Goal: Task Accomplishment & Management: Manage account settings

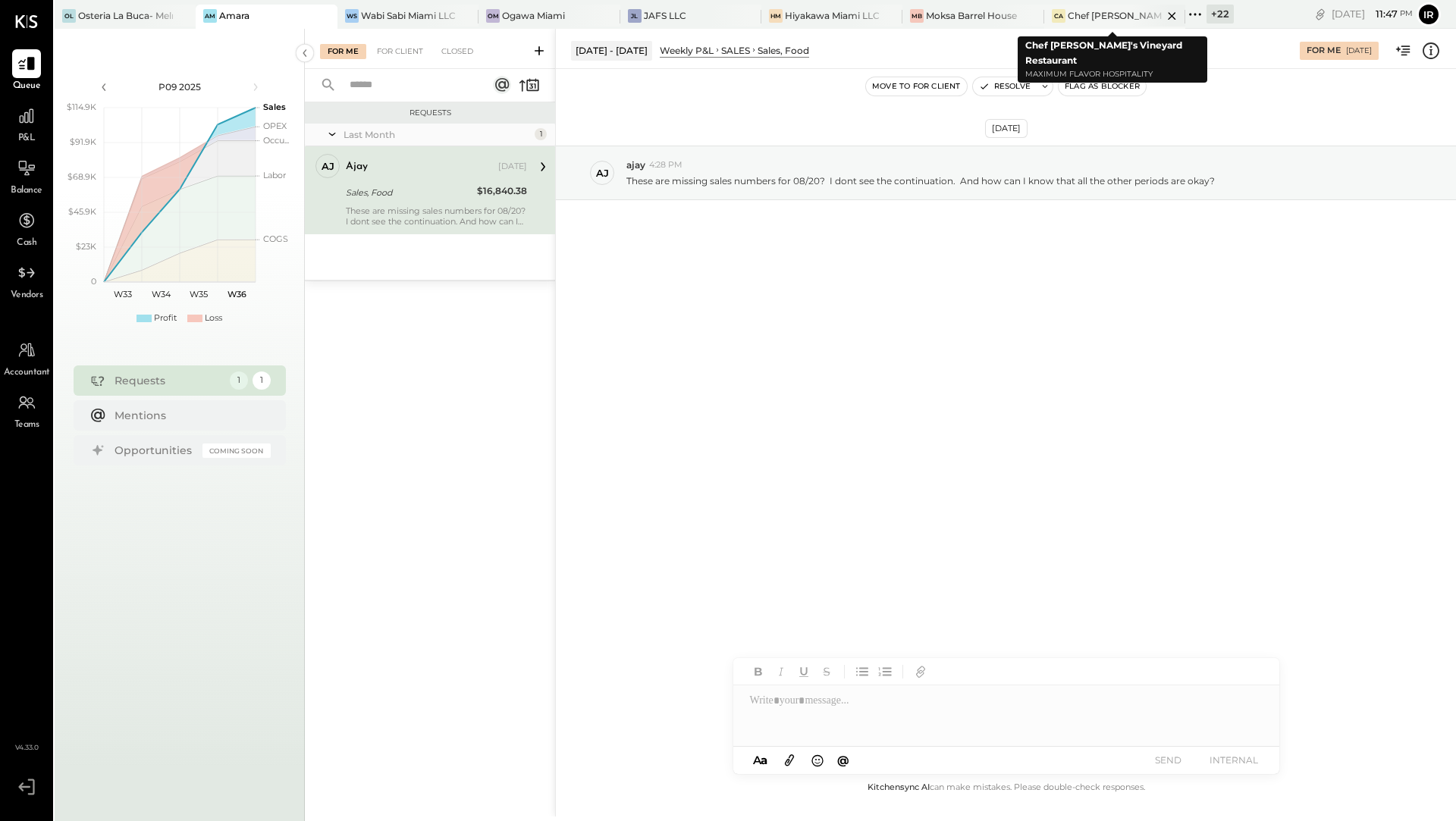
click at [1093, 17] on div "Chef [PERSON_NAME]'s Vineyard Restaurant" at bounding box center [1114, 16] width 95 height 12
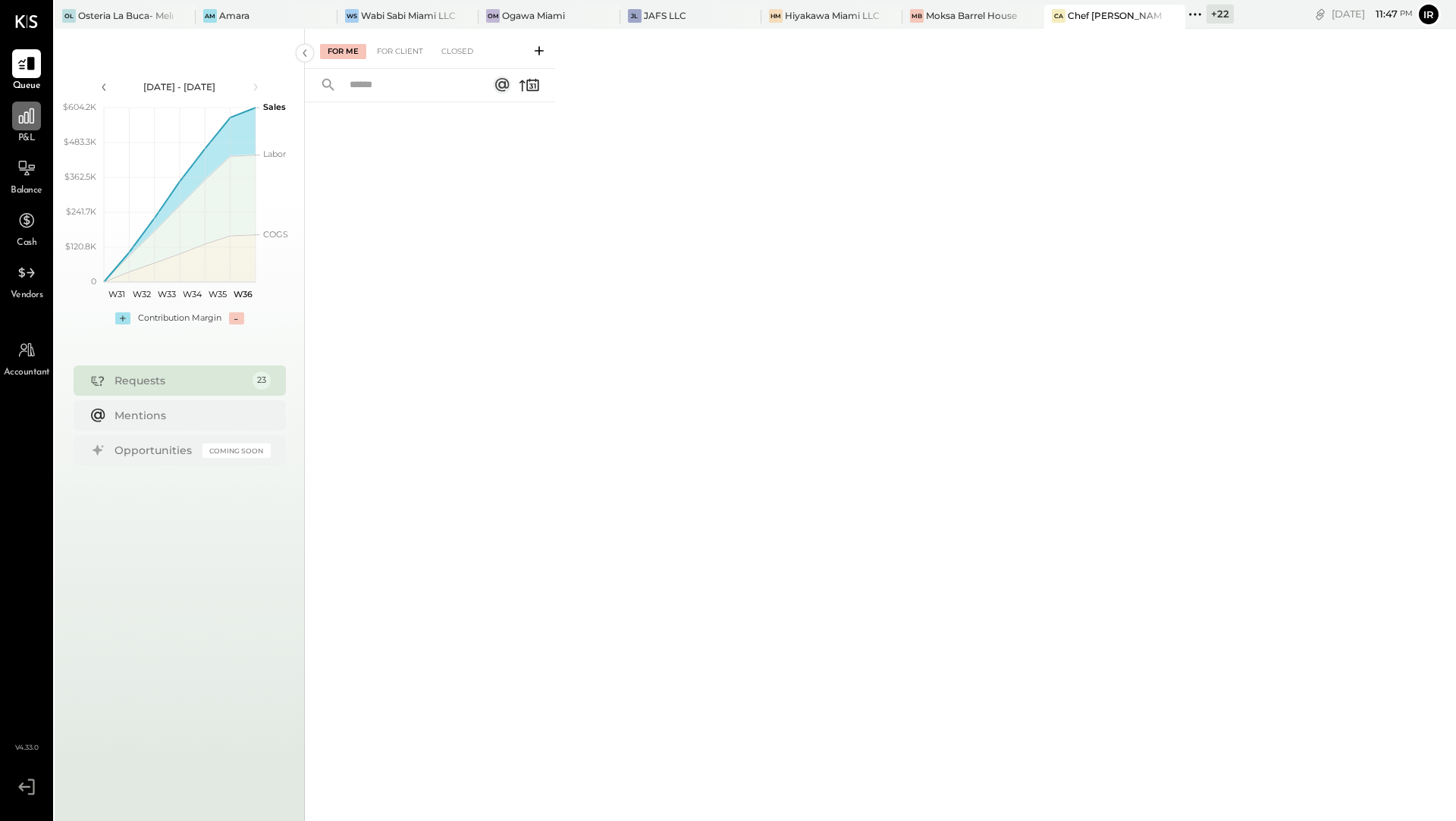
click at [33, 116] on icon at bounding box center [26, 116] width 20 height 20
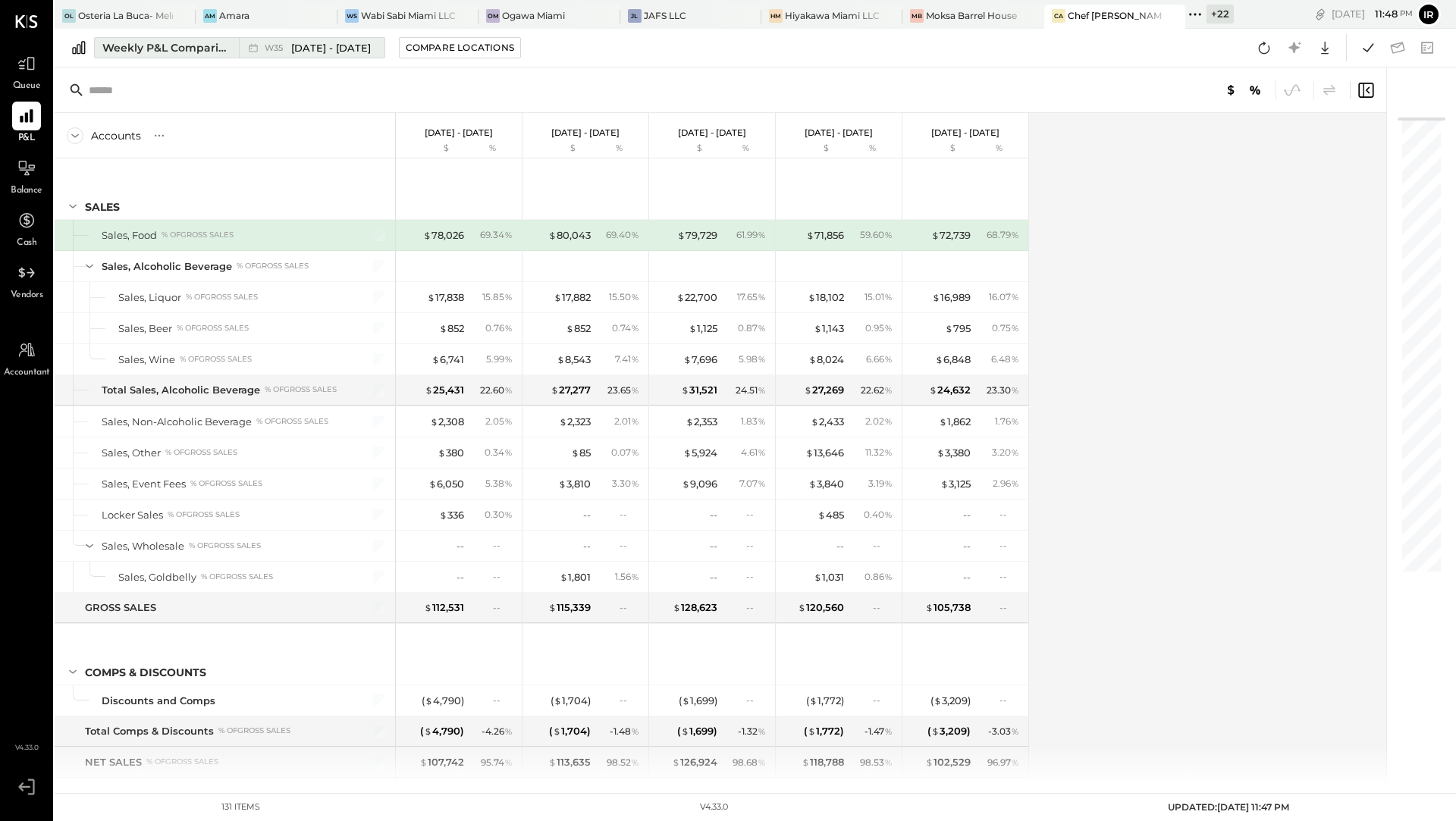
click at [188, 53] on div "Weekly P&L Comparison" at bounding box center [166, 47] width 127 height 15
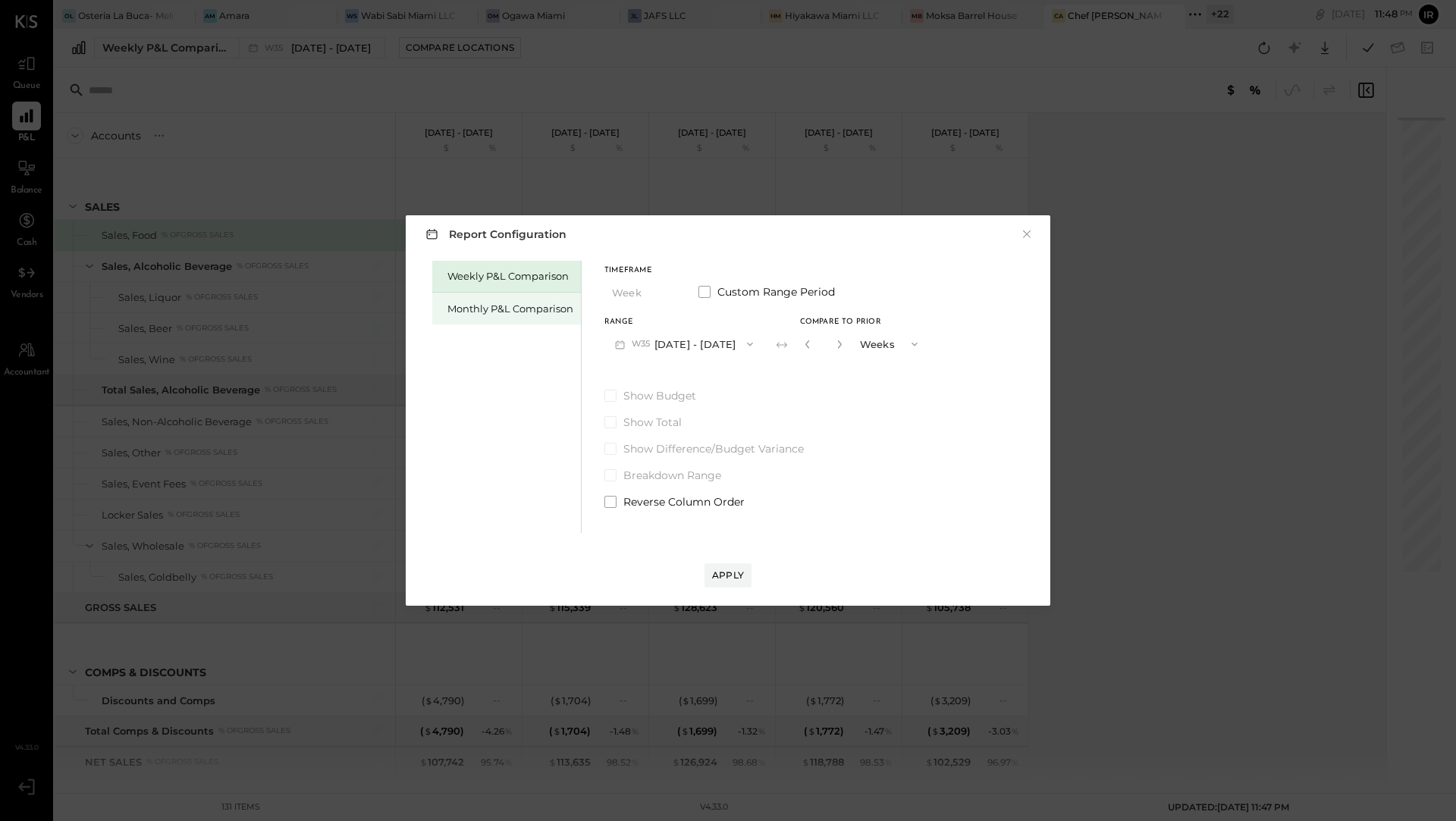
click at [488, 307] on div "Monthly P&L Comparison" at bounding box center [510, 309] width 126 height 14
click at [723, 347] on button "M09 [DATE] - [DATE]" at bounding box center [684, 344] width 160 height 28
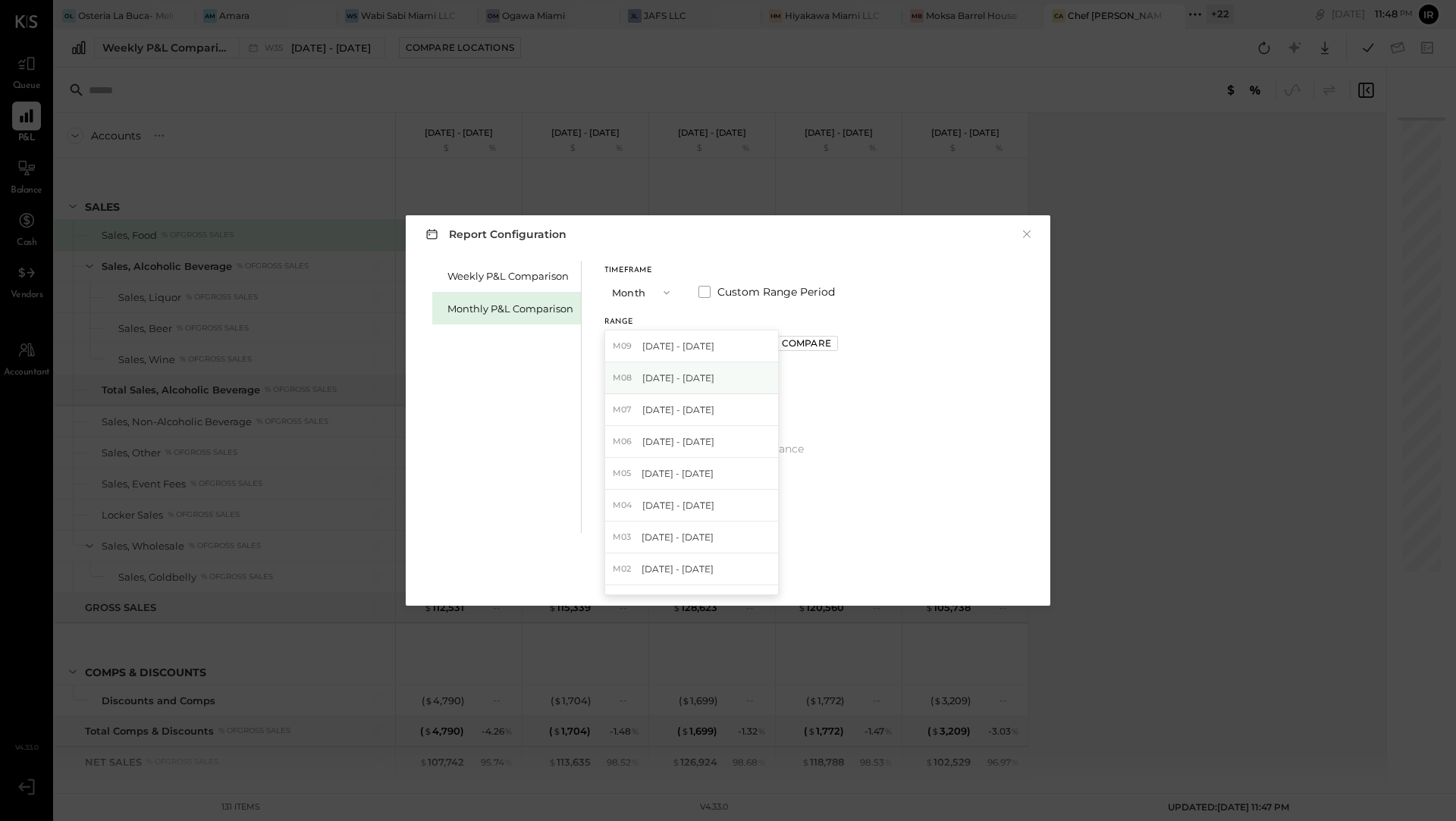
click at [711, 379] on div "M08 [DATE] - [DATE]" at bounding box center [691, 378] width 173 height 32
click at [730, 574] on div "Apply" at bounding box center [728, 575] width 32 height 12
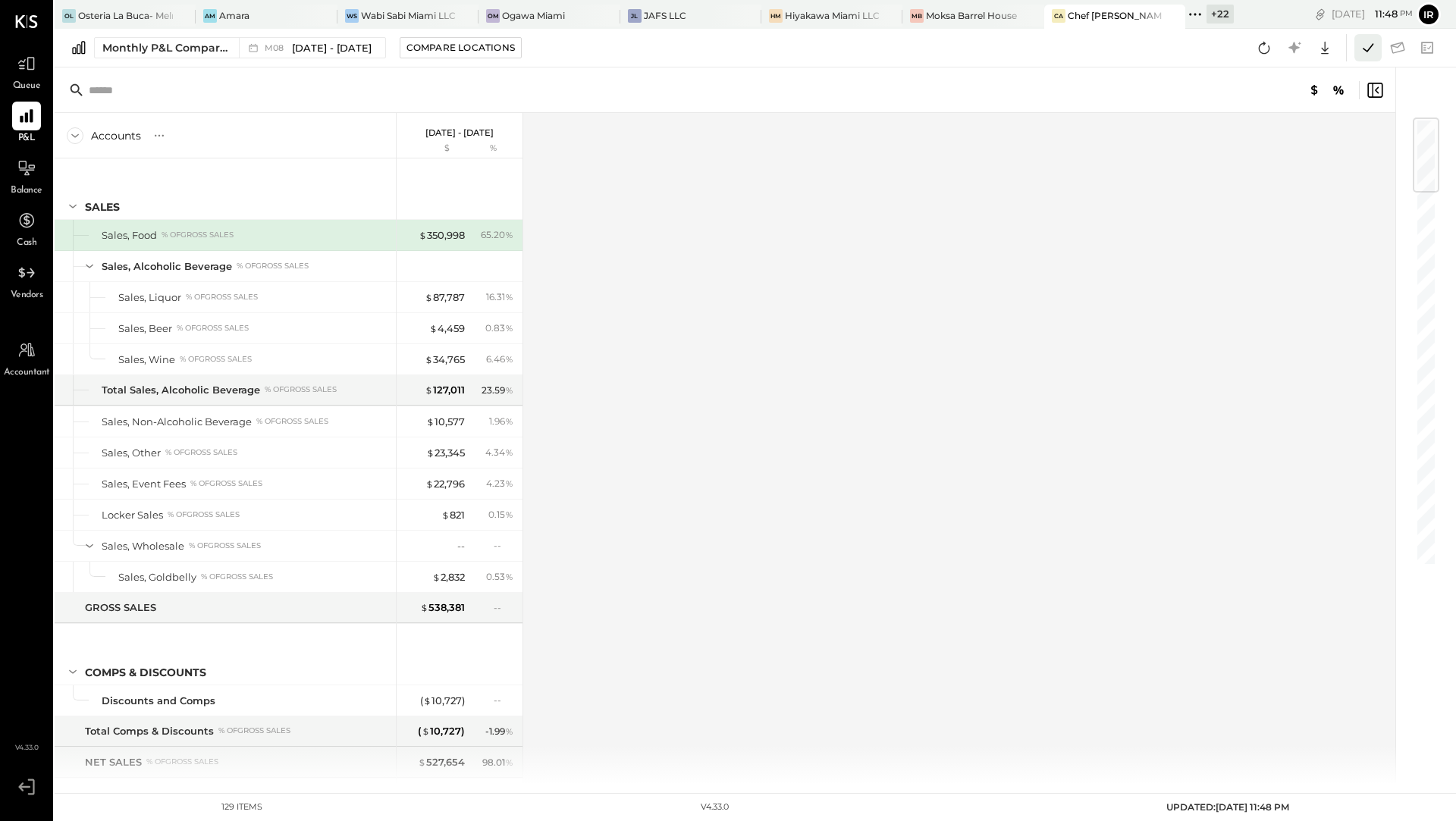
click at [1365, 54] on icon at bounding box center [1368, 48] width 20 height 20
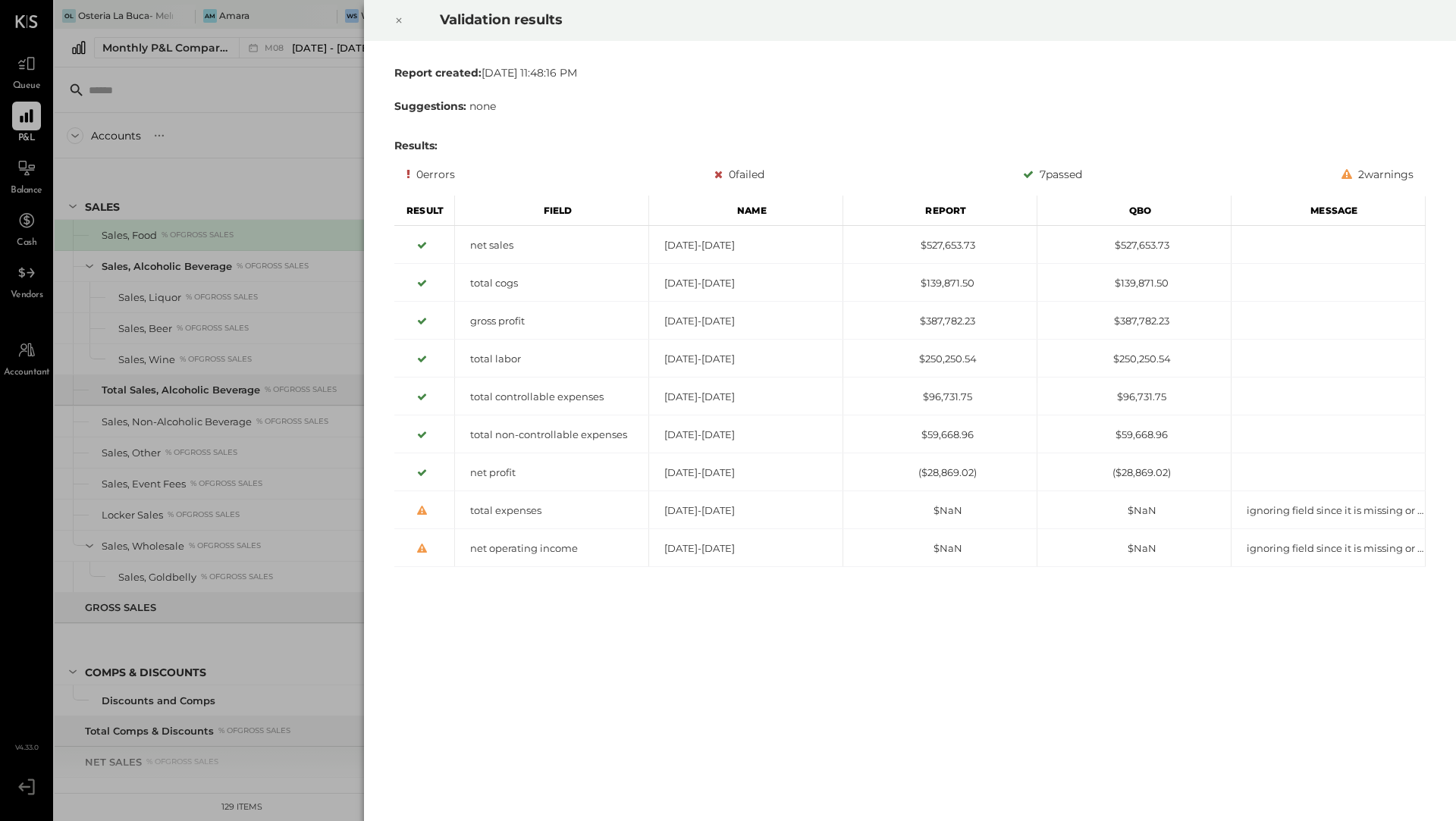
click at [397, 18] on icon at bounding box center [399, 20] width 5 height 5
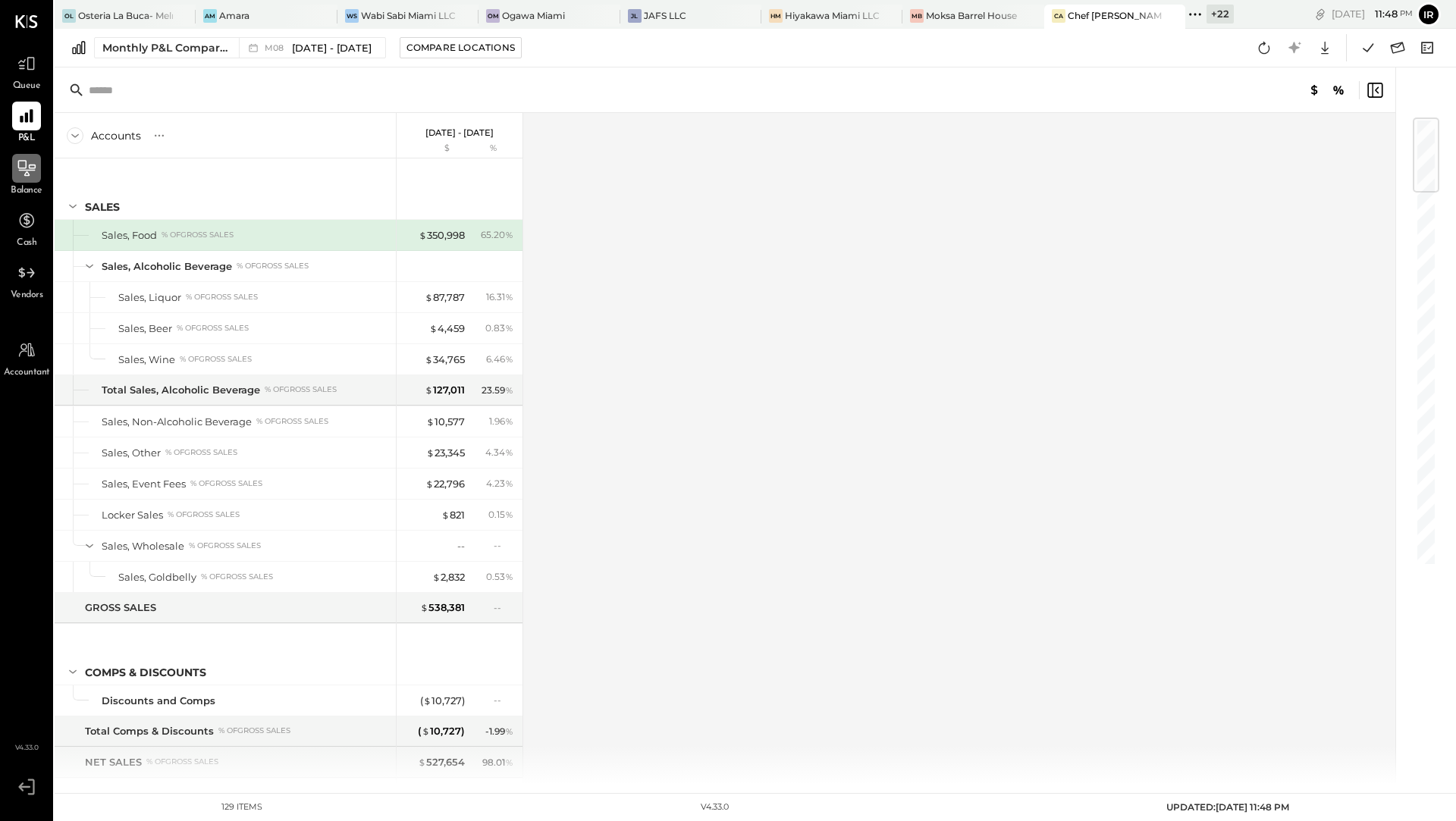
click at [19, 167] on icon at bounding box center [27, 168] width 17 height 16
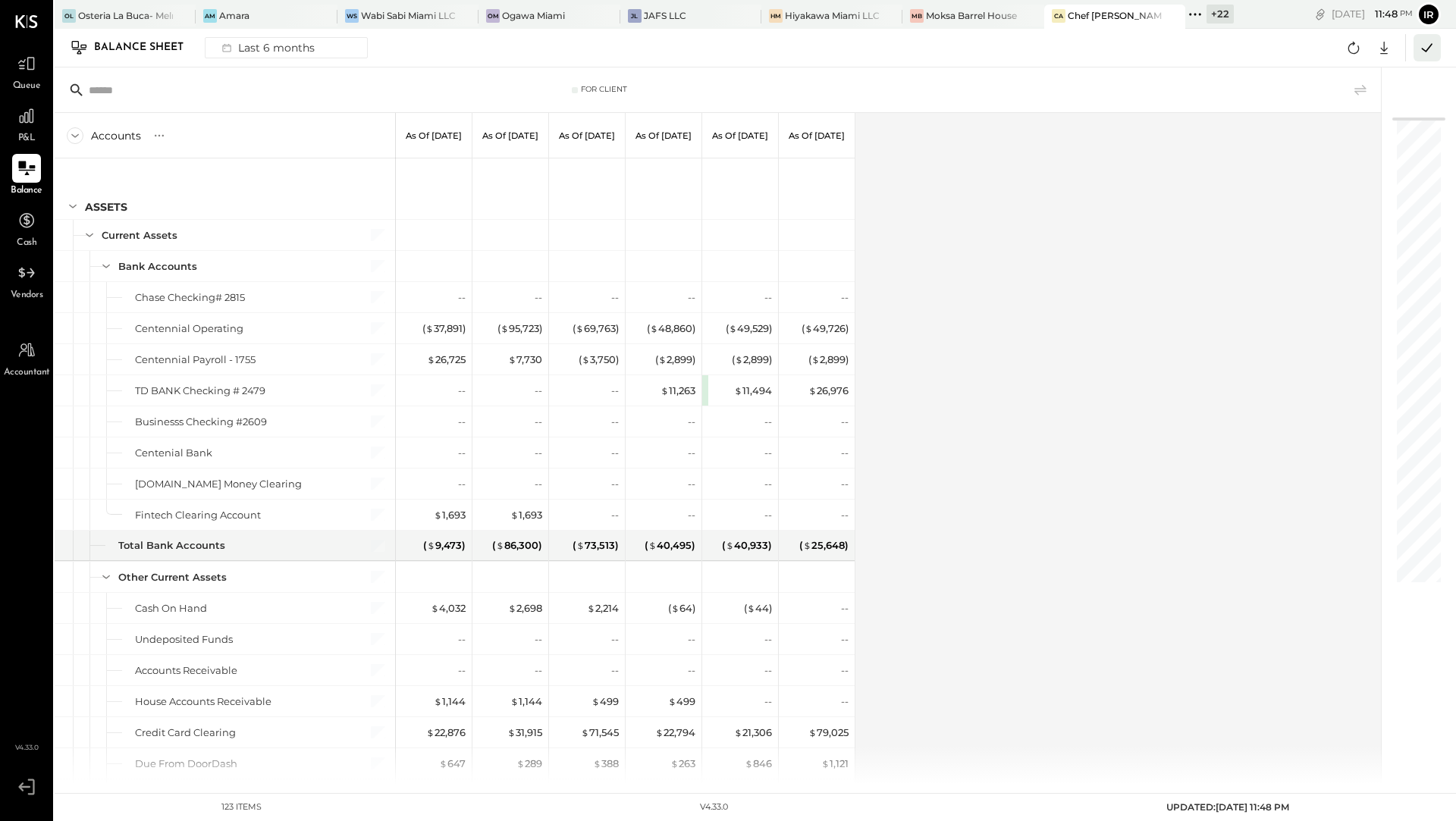
click at [1422, 46] on icon at bounding box center [1427, 48] width 20 height 20
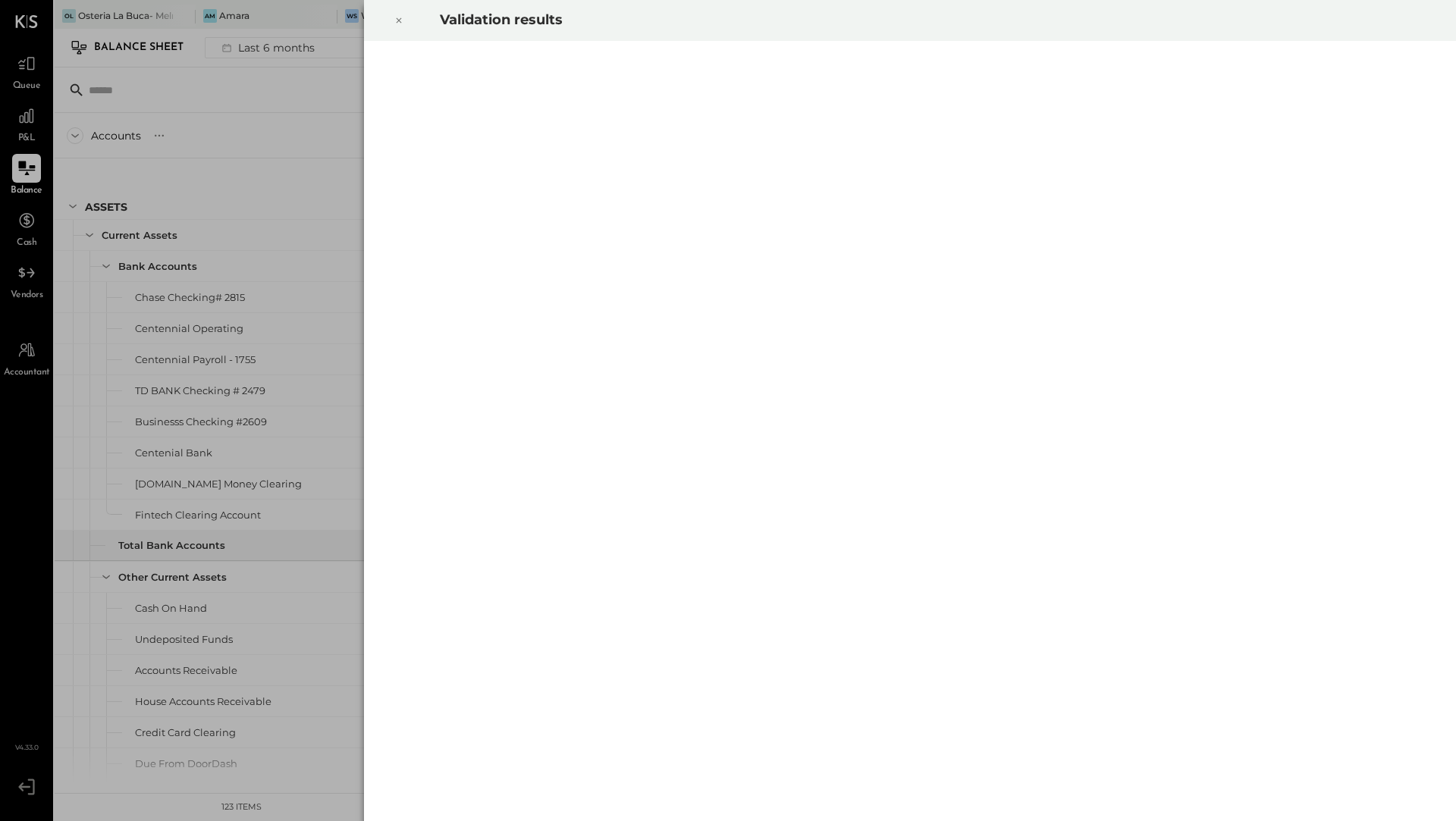
click at [396, 18] on icon at bounding box center [399, 20] width 9 height 18
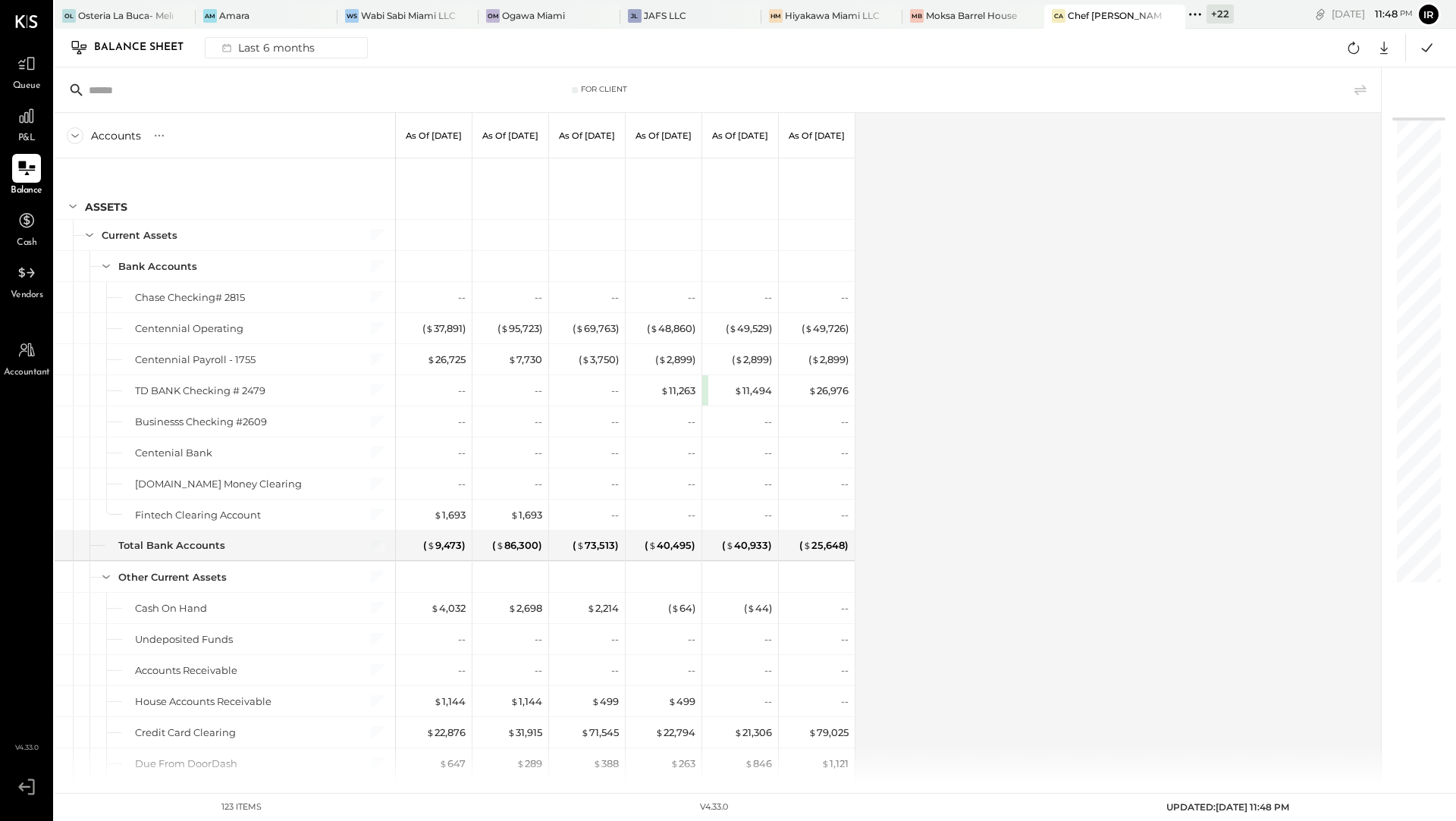
click at [27, 130] on div "P&L" at bounding box center [27, 123] width 29 height 44
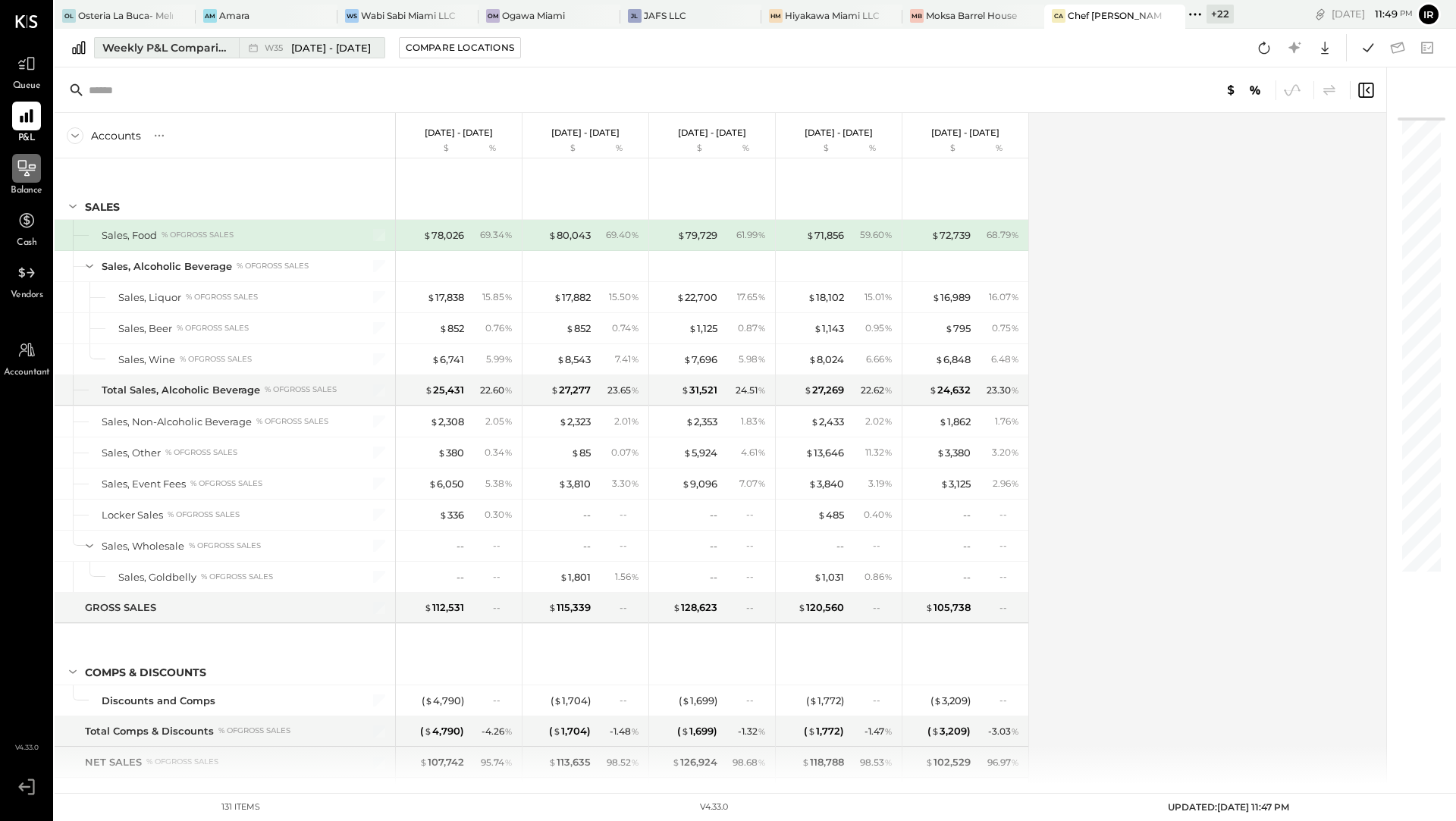
click at [159, 43] on div "Weekly P&L Comparison" at bounding box center [166, 47] width 127 height 15
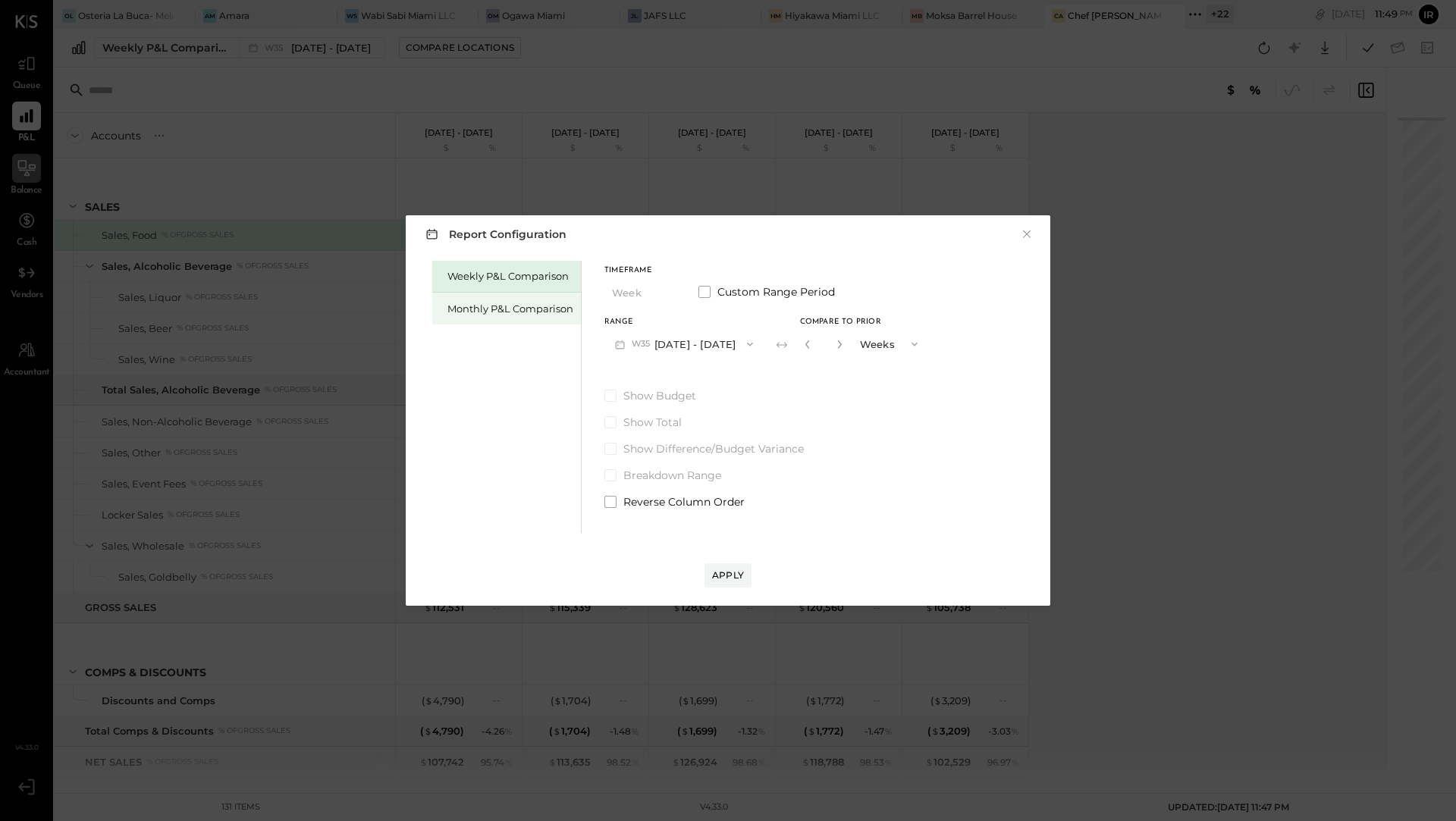
click at [488, 303] on div "Monthly P&L Comparison" at bounding box center [510, 309] width 126 height 14
click at [732, 570] on div "Apply" at bounding box center [728, 575] width 32 height 12
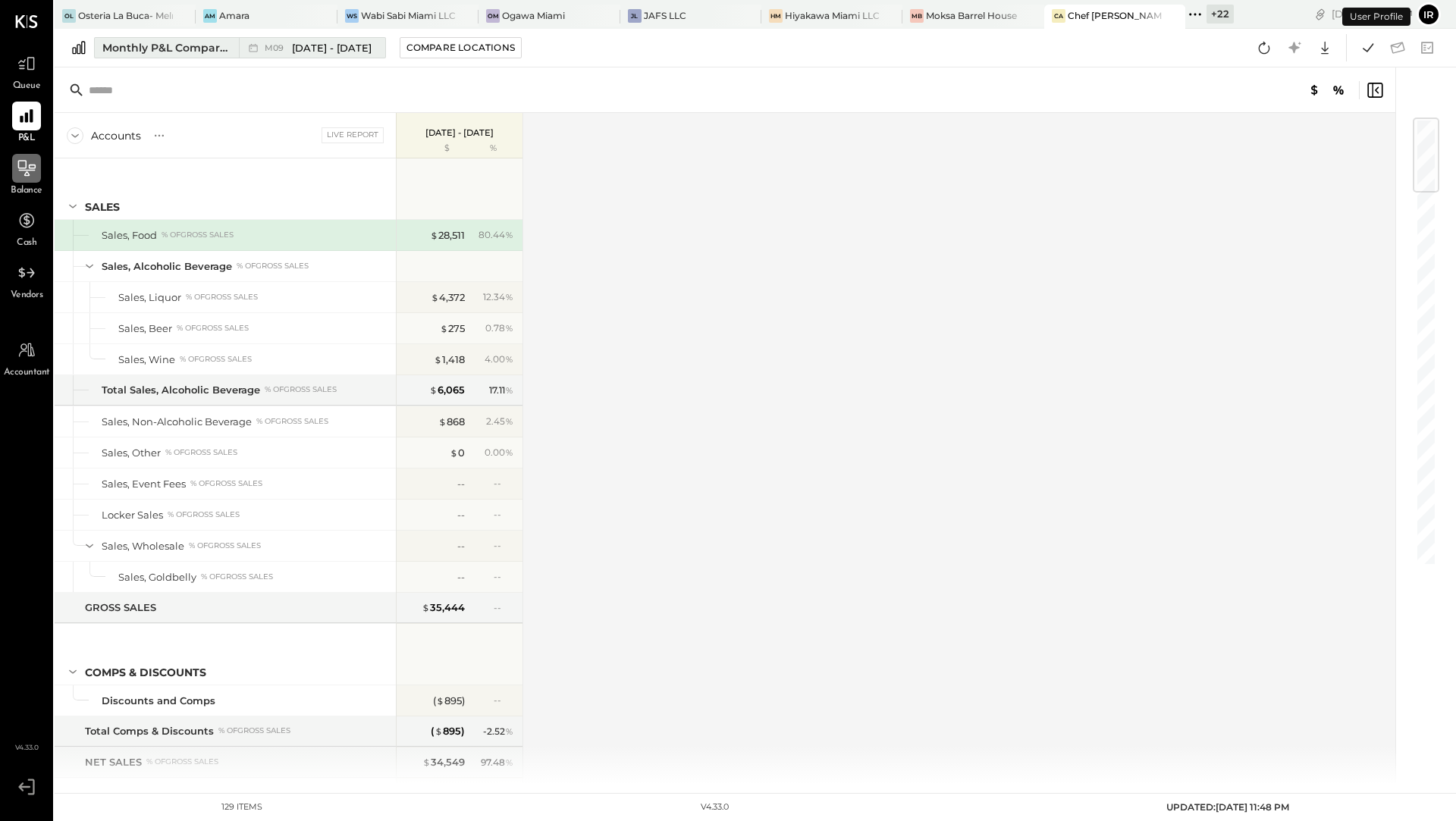
click at [152, 49] on div "Monthly P&L Comparison" at bounding box center [166, 47] width 127 height 15
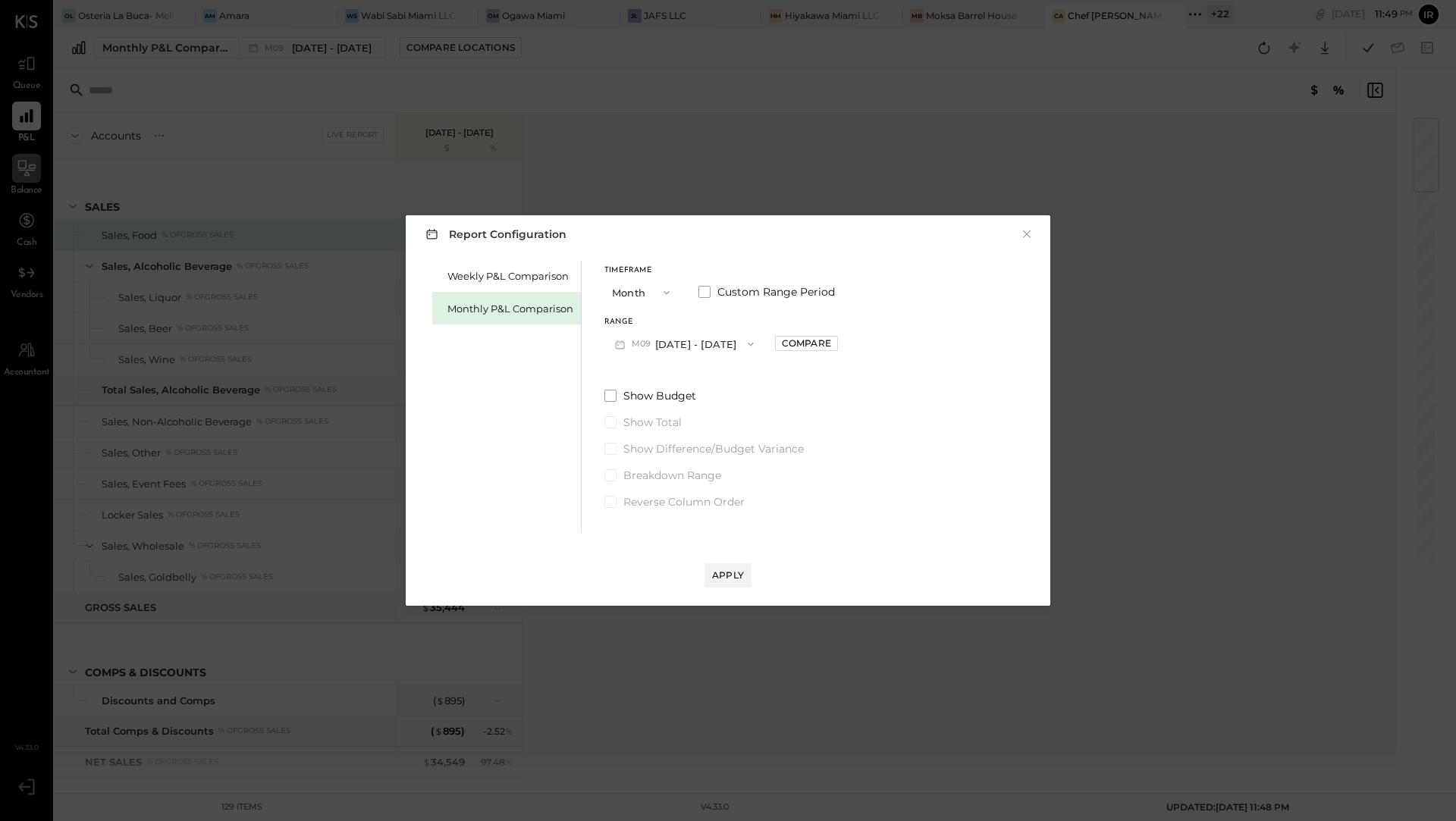
click at [682, 345] on button "M09 [DATE] - [DATE]" at bounding box center [684, 344] width 160 height 28
click at [690, 380] on span "[DATE] - [DATE]" at bounding box center [678, 378] width 72 height 12
click at [734, 576] on div "Apply" at bounding box center [728, 575] width 32 height 12
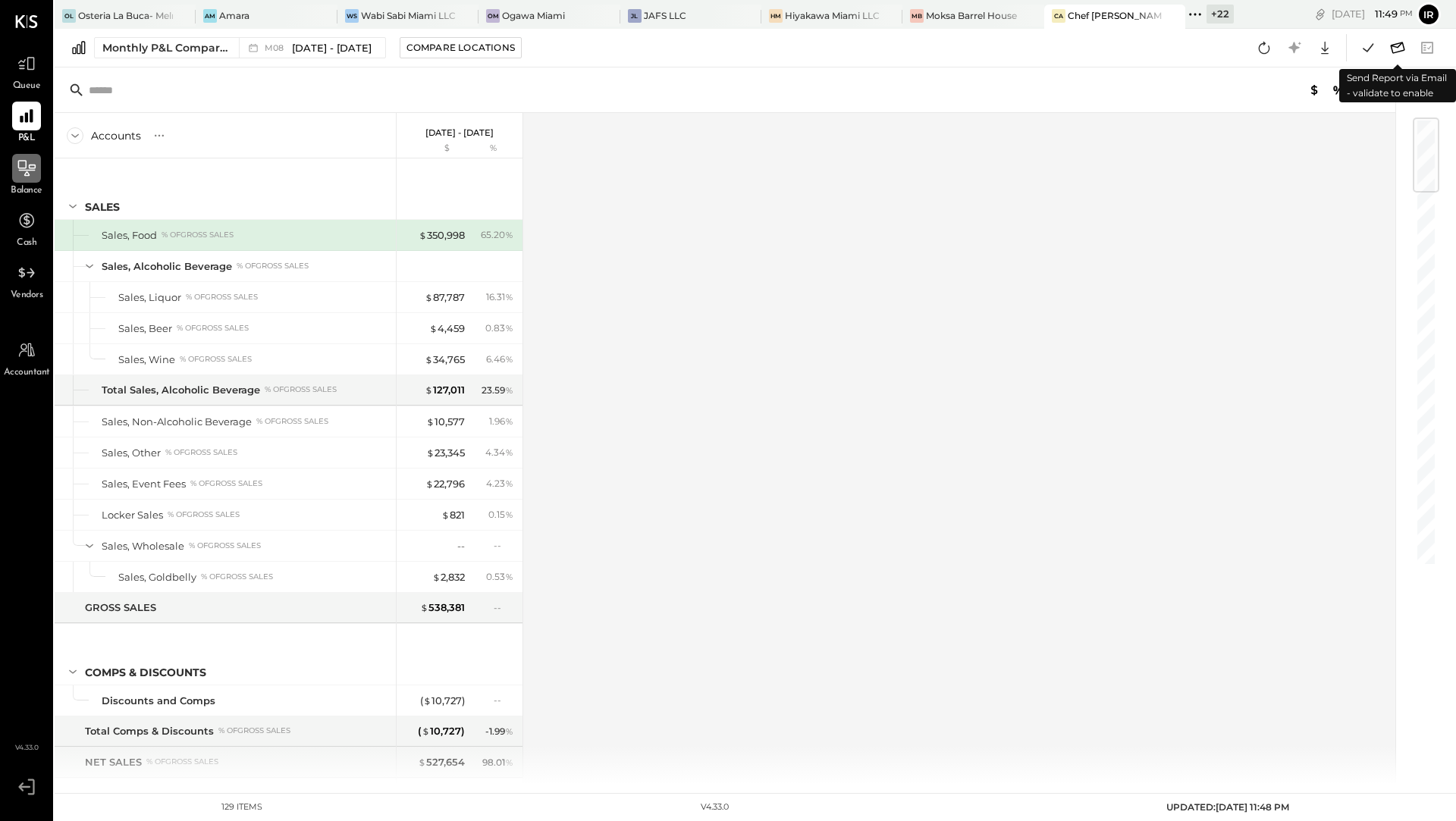
click at [1395, 47] on icon at bounding box center [1397, 48] width 20 height 20
click at [1400, 47] on icon at bounding box center [1397, 48] width 20 height 20
click at [1368, 47] on icon at bounding box center [1368, 48] width 20 height 20
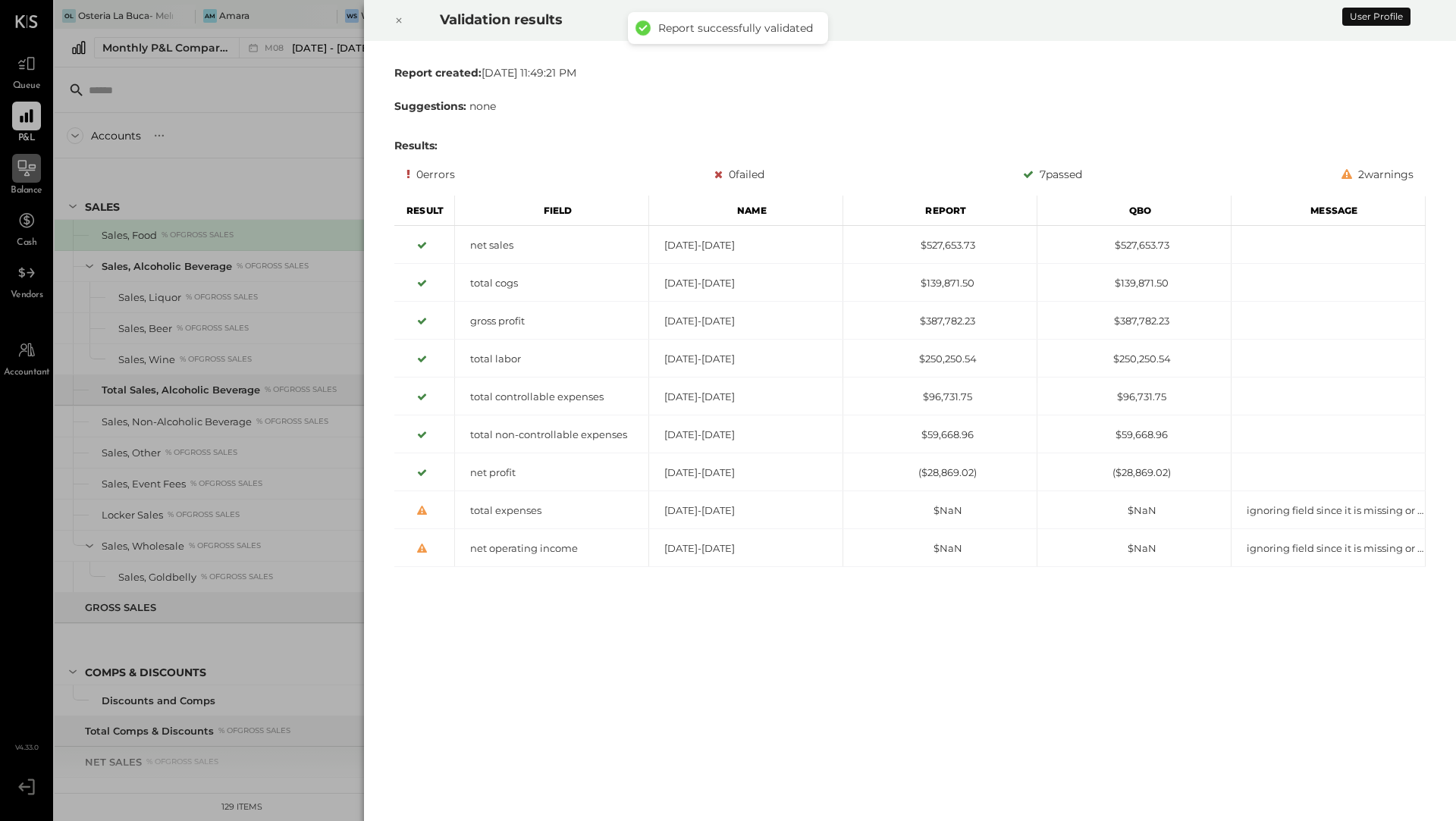
click at [402, 17] on icon at bounding box center [399, 20] width 9 height 18
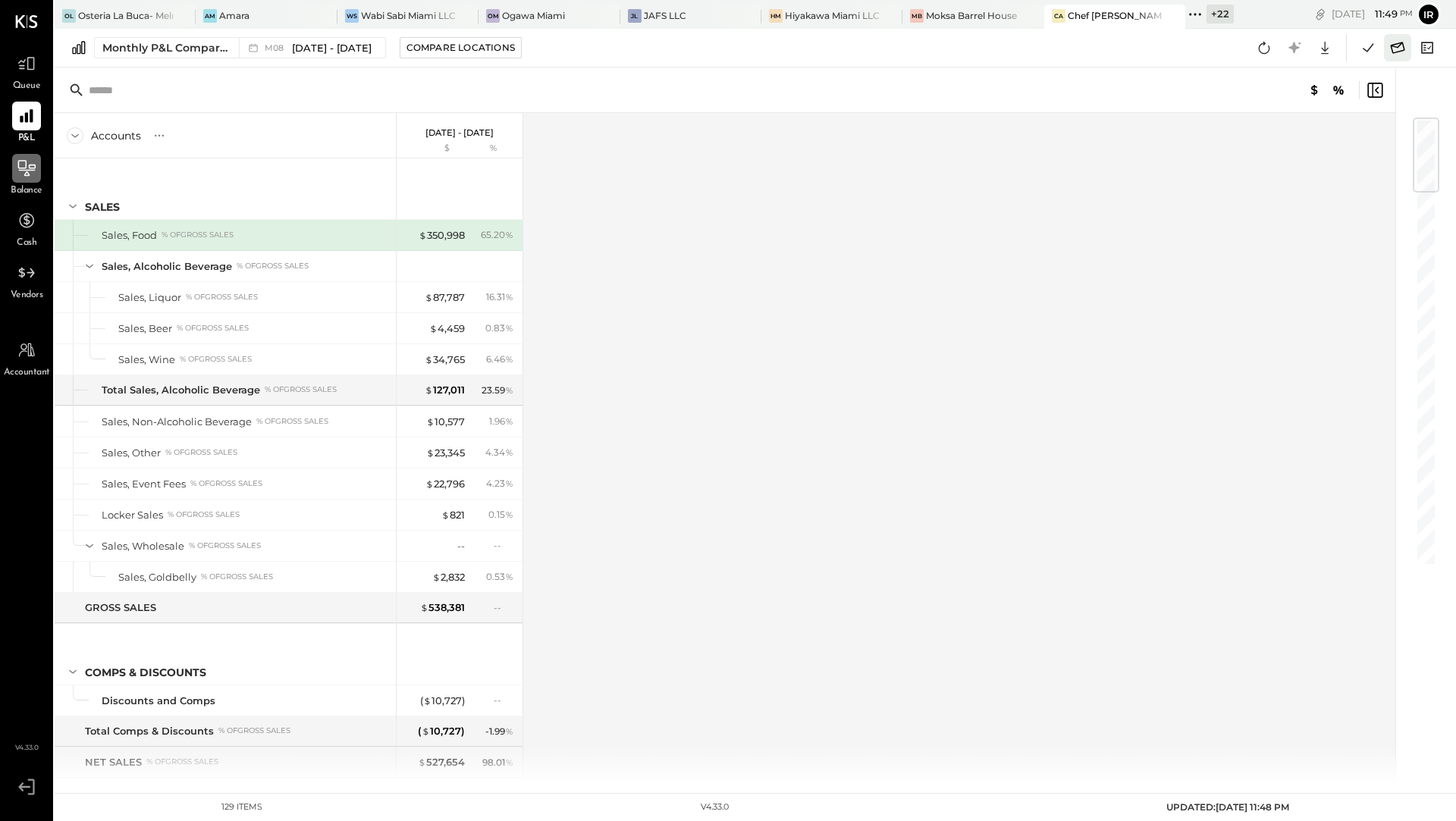
click at [1399, 48] on icon at bounding box center [1397, 48] width 20 height 20
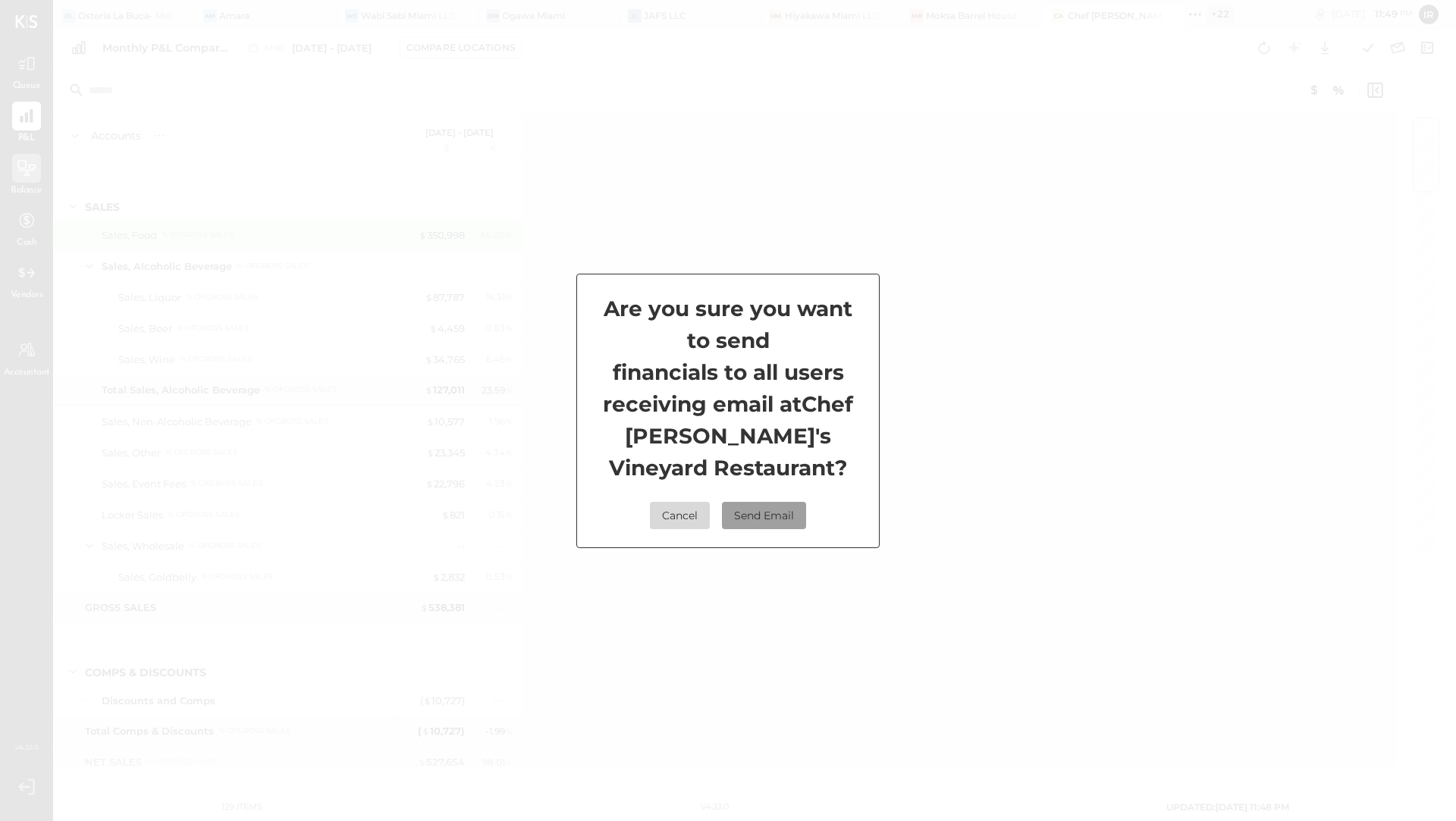
click at [755, 515] on button "Send Email" at bounding box center [764, 515] width 84 height 27
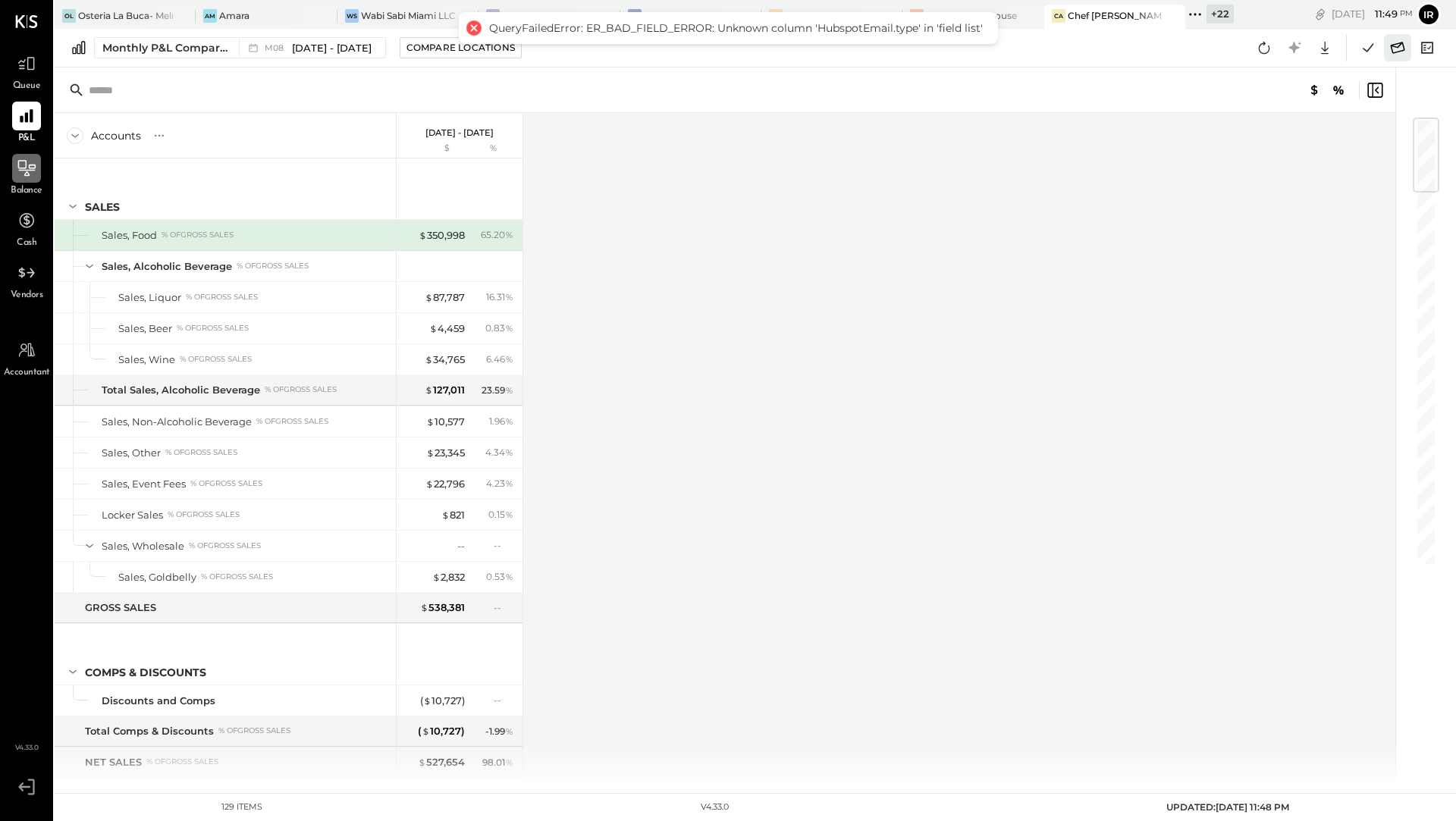
click at [1393, 55] on icon at bounding box center [1397, 48] width 20 height 20
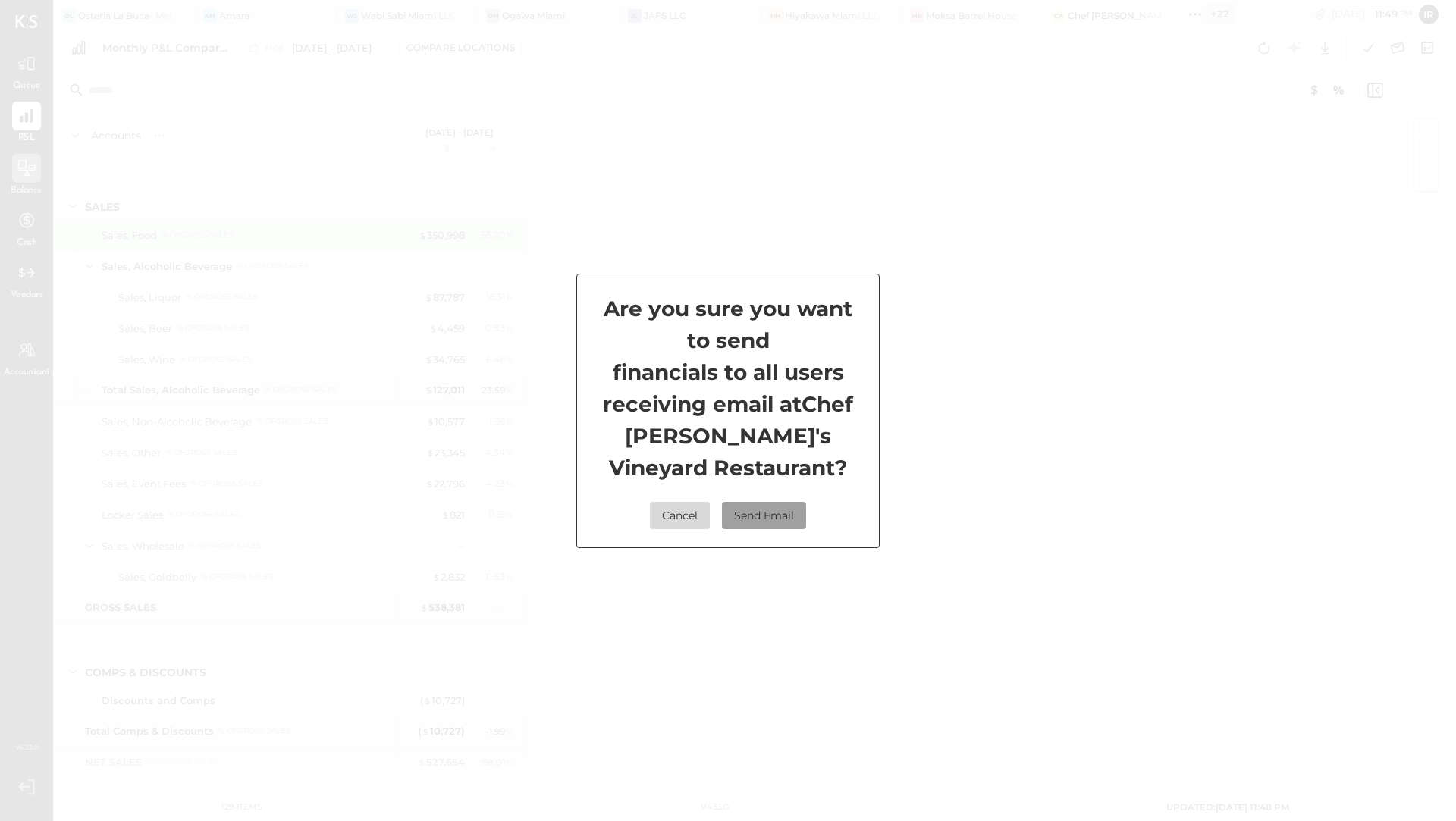
click at [750, 519] on button "Send Email" at bounding box center [764, 515] width 84 height 27
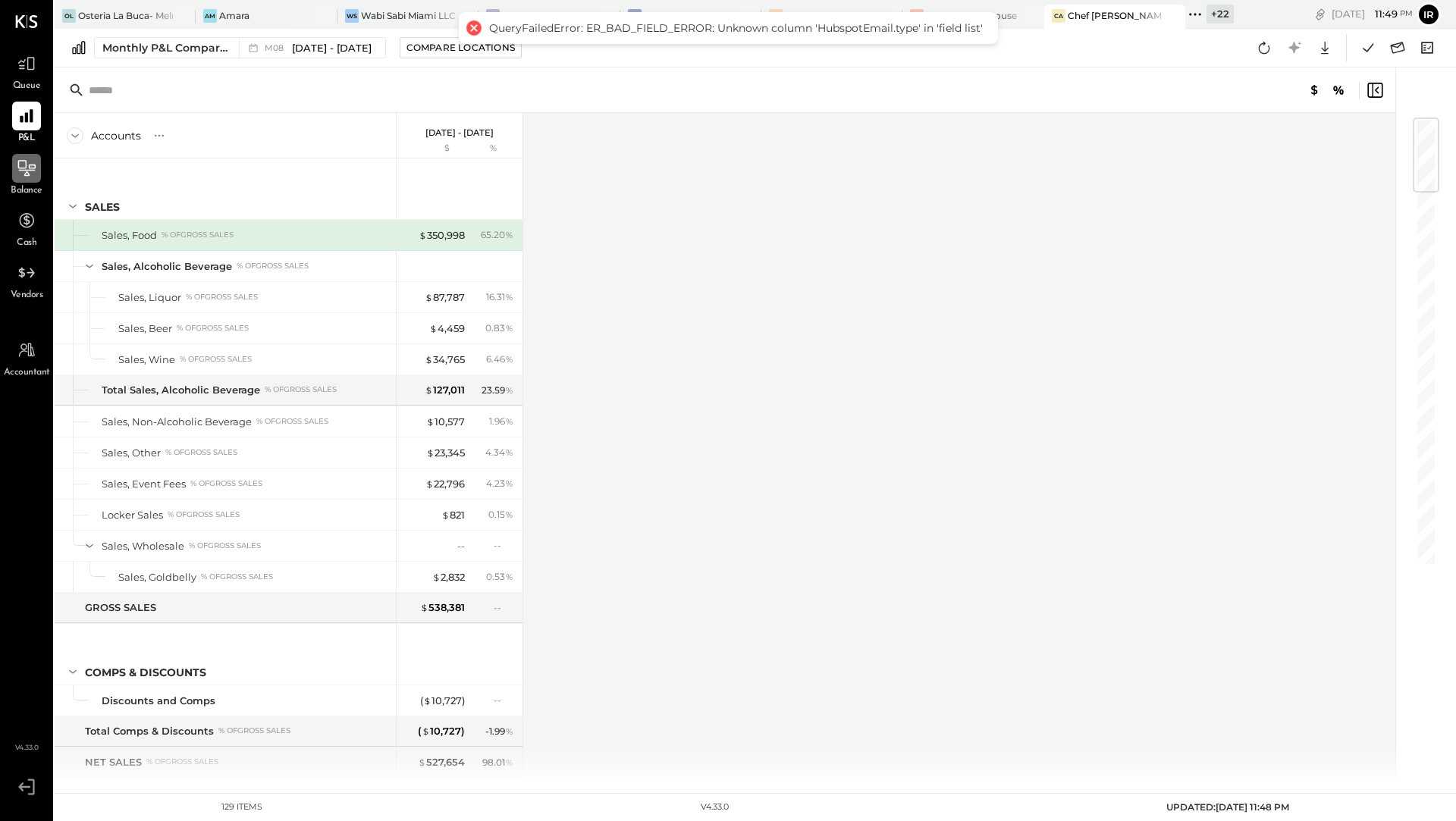
click at [1019, 70] on div at bounding box center [725, 90] width 1341 height 45
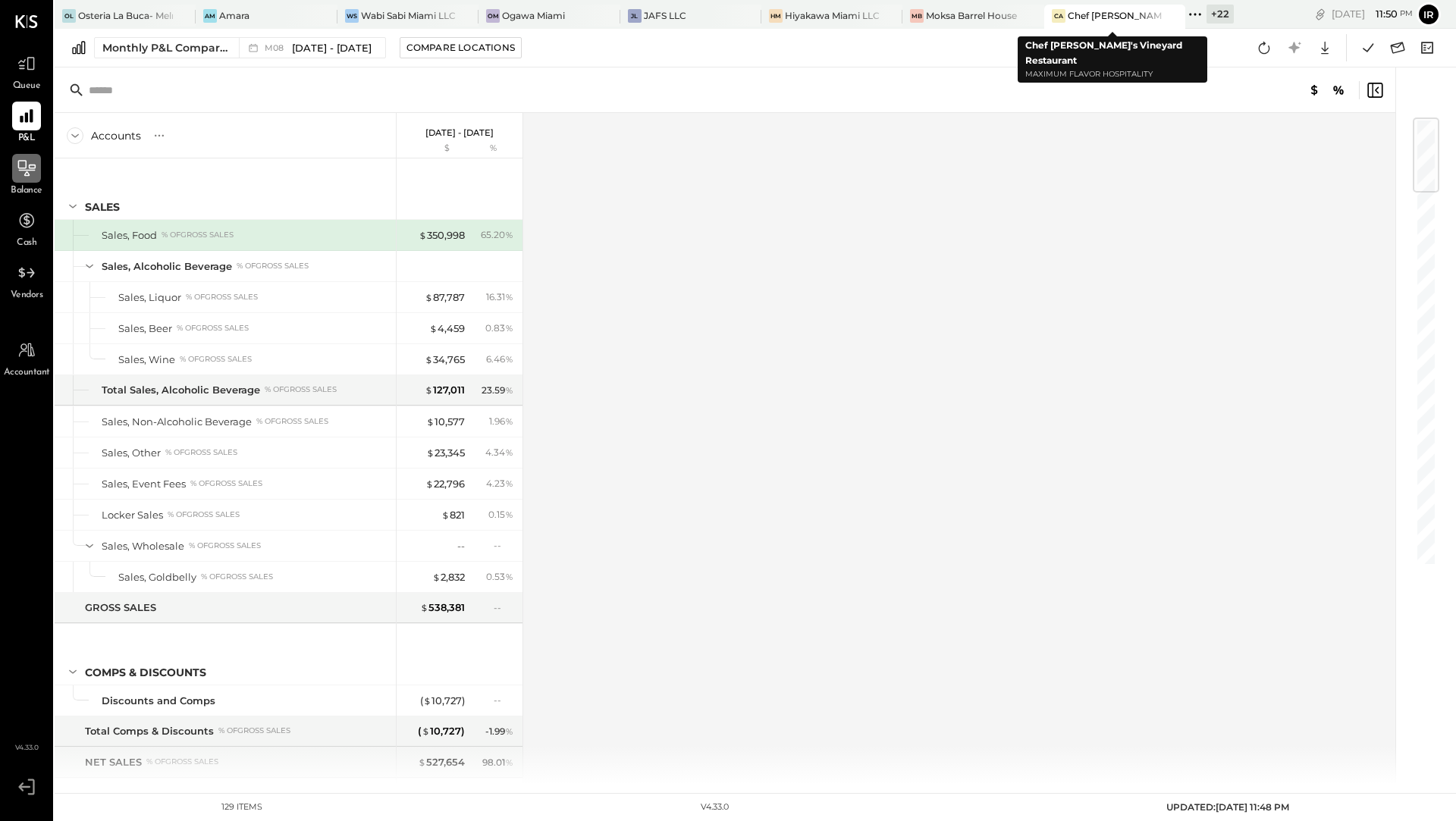
click at [1116, 22] on div "CA Chef [PERSON_NAME]'s Vineyard Restaurant" at bounding box center [1103, 16] width 118 height 13
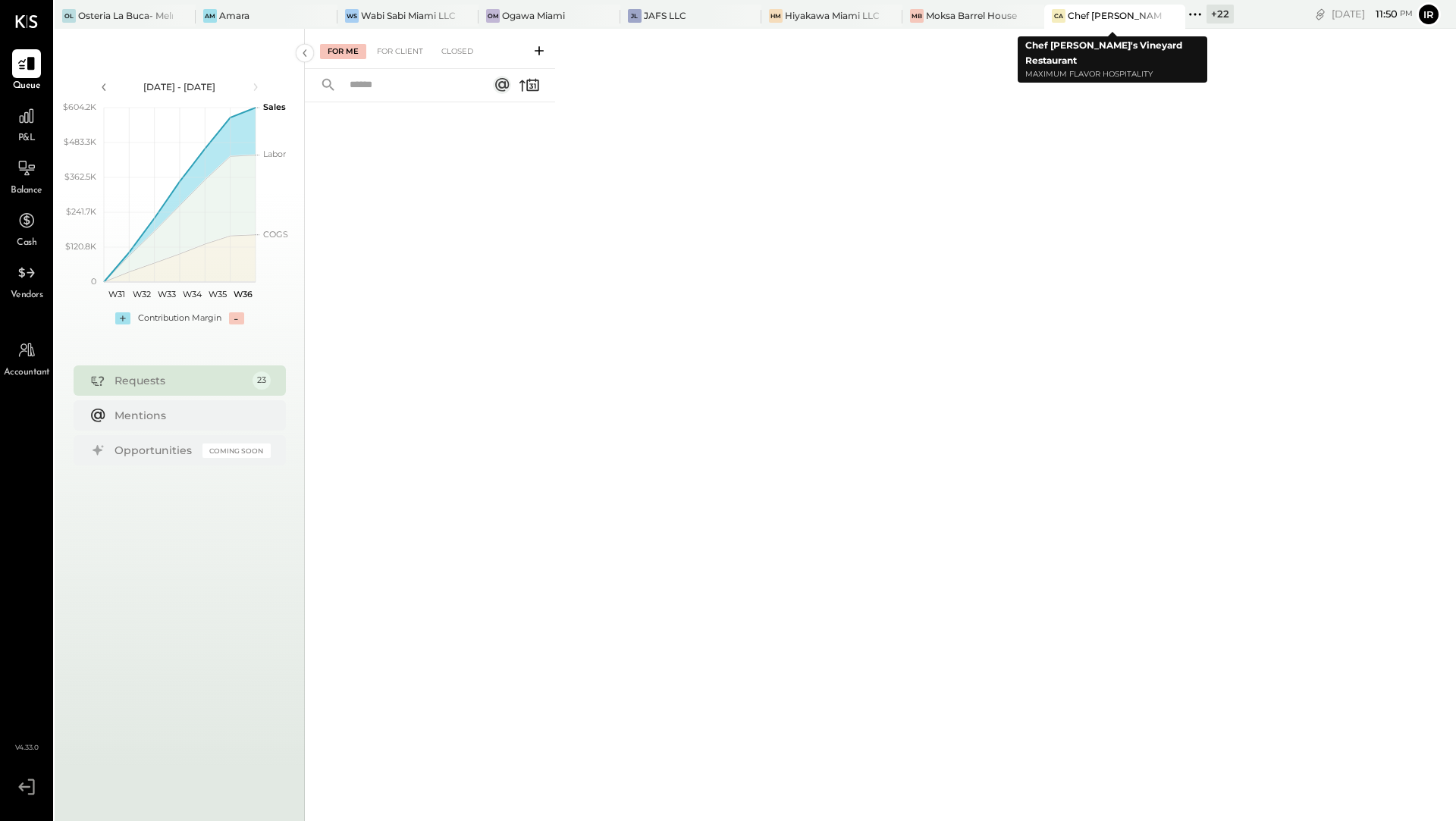
click at [1172, 14] on icon at bounding box center [1172, 16] width 19 height 18
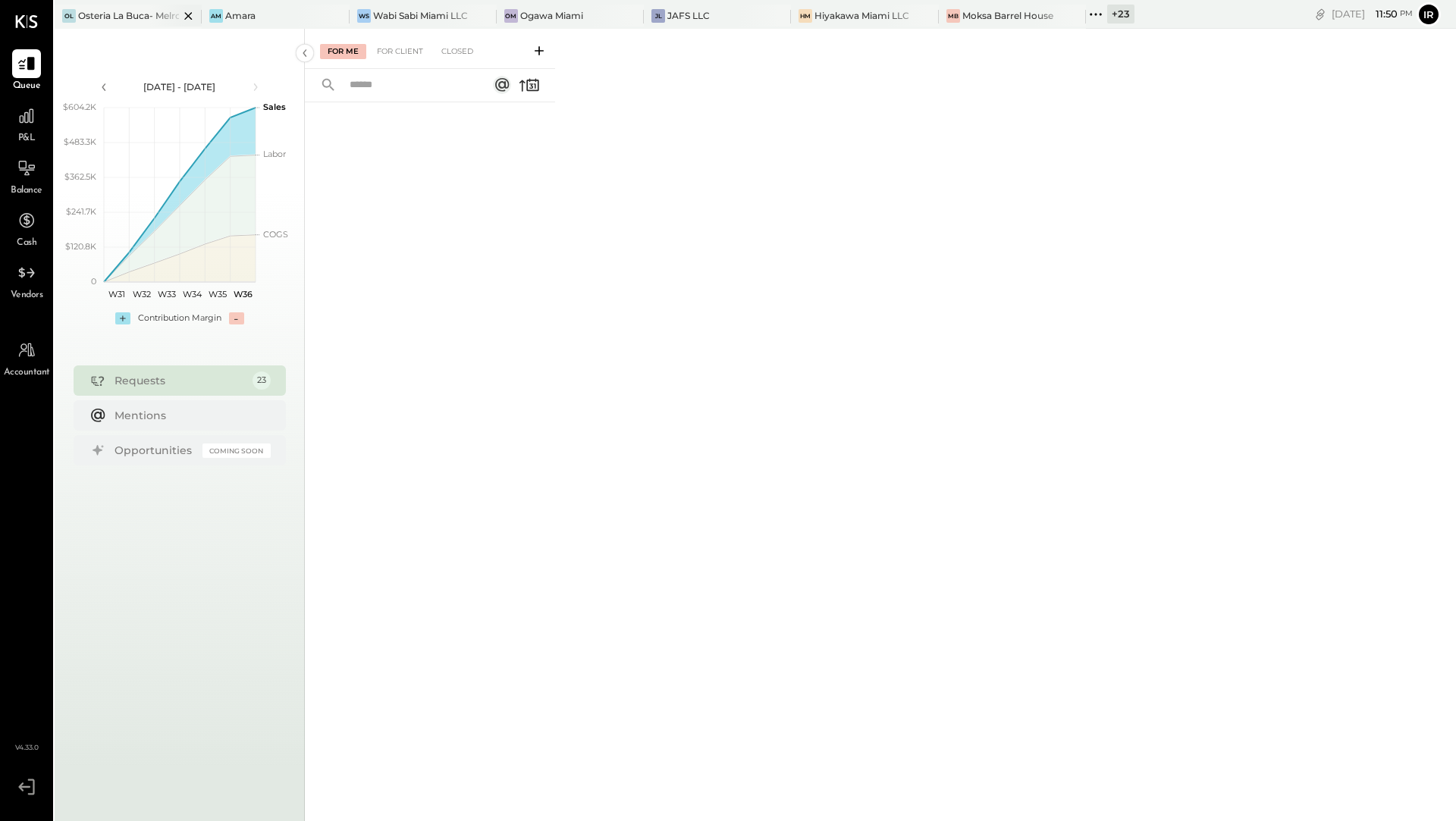
click at [163, 16] on div at bounding box center [175, 16] width 53 height 22
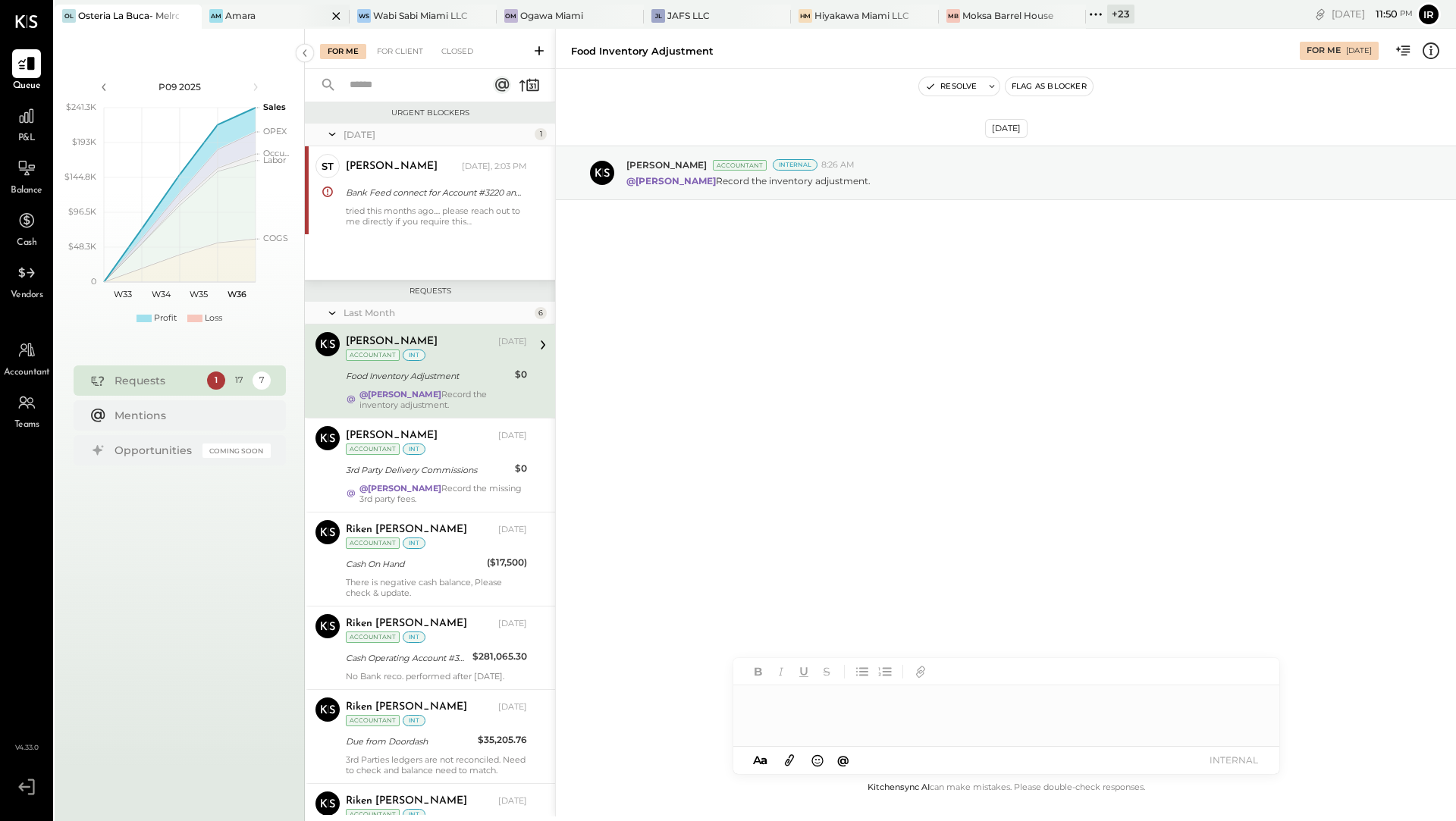
click at [284, 15] on div "Am Amara" at bounding box center [263, 16] width 124 height 13
